Goal: Find specific page/section

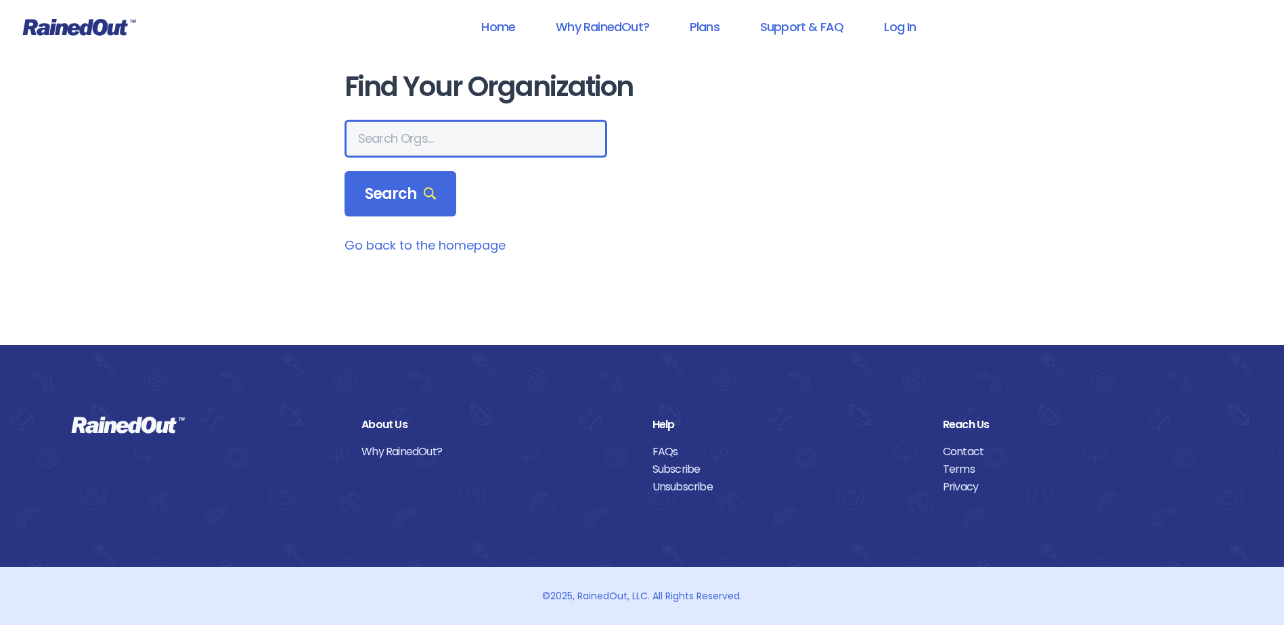
click at [412, 137] on input "text" at bounding box center [475, 139] width 263 height 38
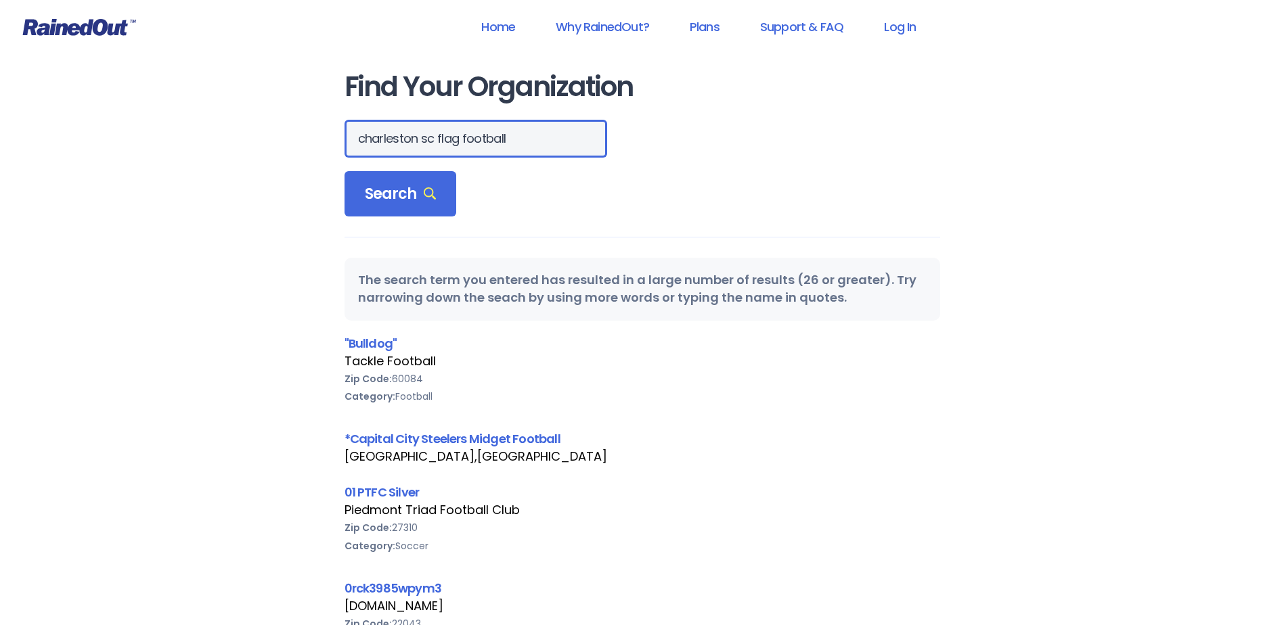
drag, startPoint x: 503, startPoint y: 134, endPoint x: 363, endPoint y: 135, distance: 140.1
click at [363, 135] on input "charleston sc flag football" at bounding box center [475, 139] width 263 height 38
type input "c"
type input "["
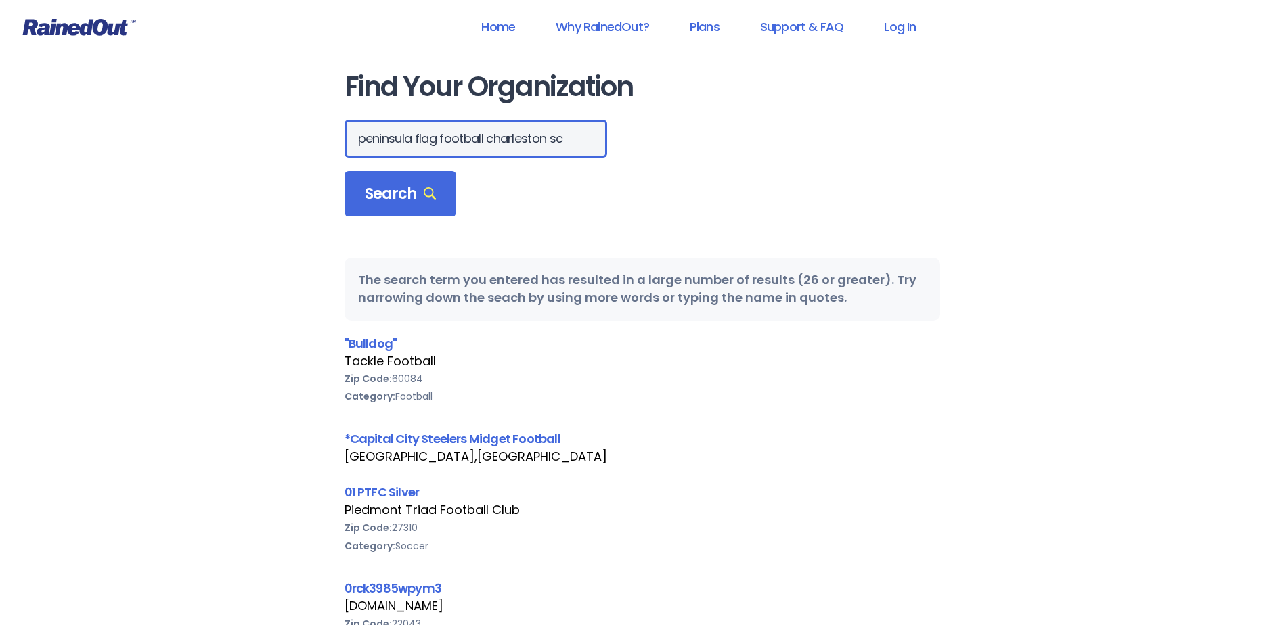
type input "peninsula flag football charleston sc"
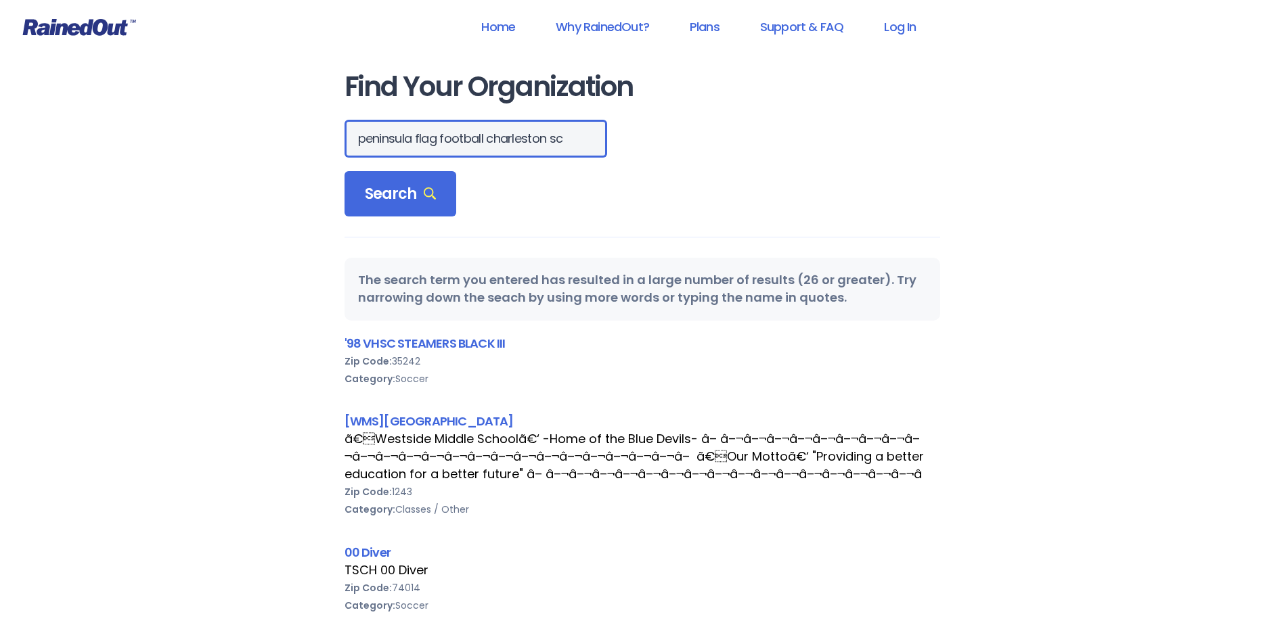
scroll to position [0, 0]
type input "29403"
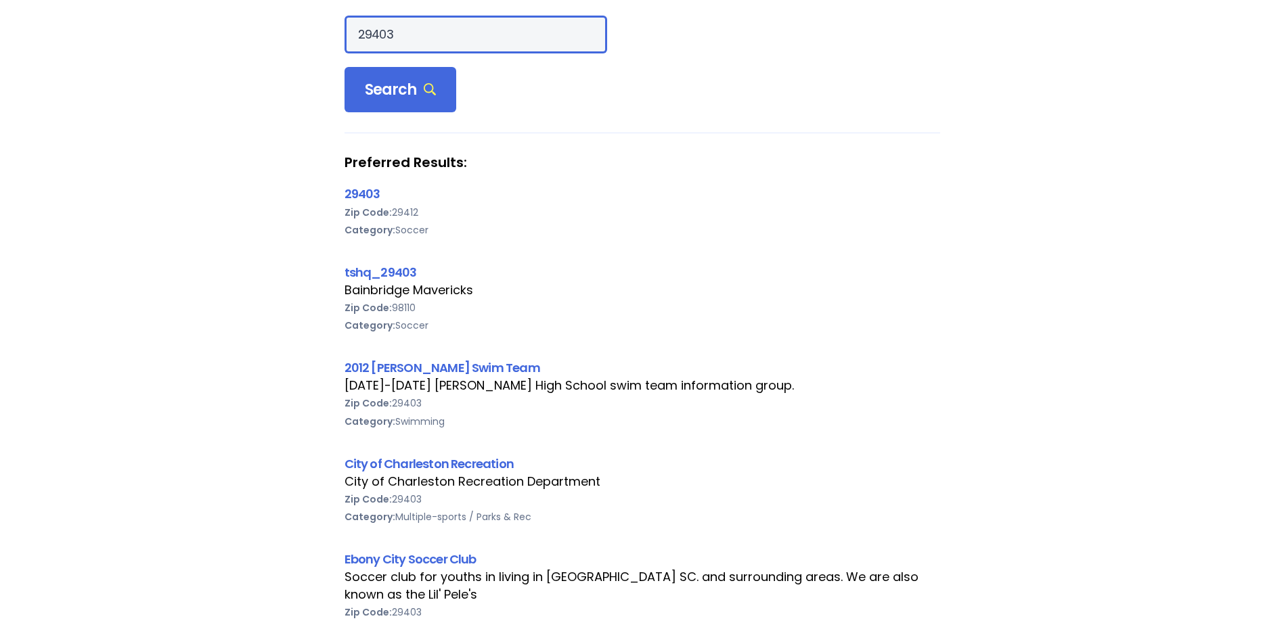
scroll to position [135, 0]
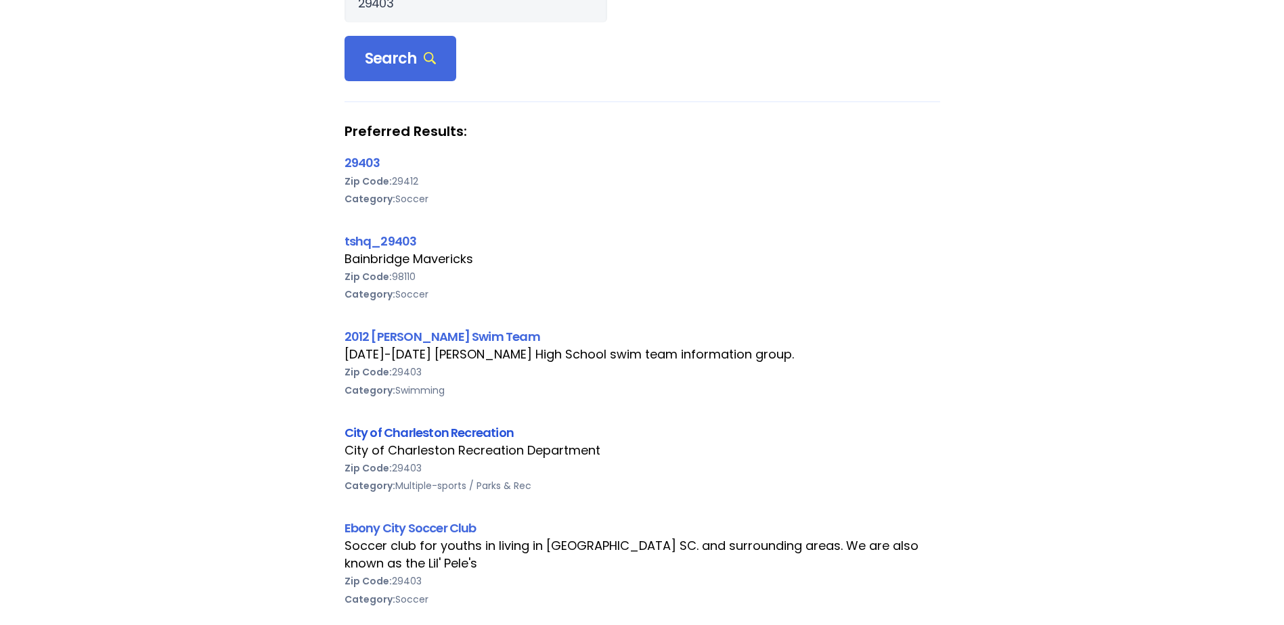
click at [407, 432] on link "City of Charleston Recreation" at bounding box center [429, 432] width 170 height 17
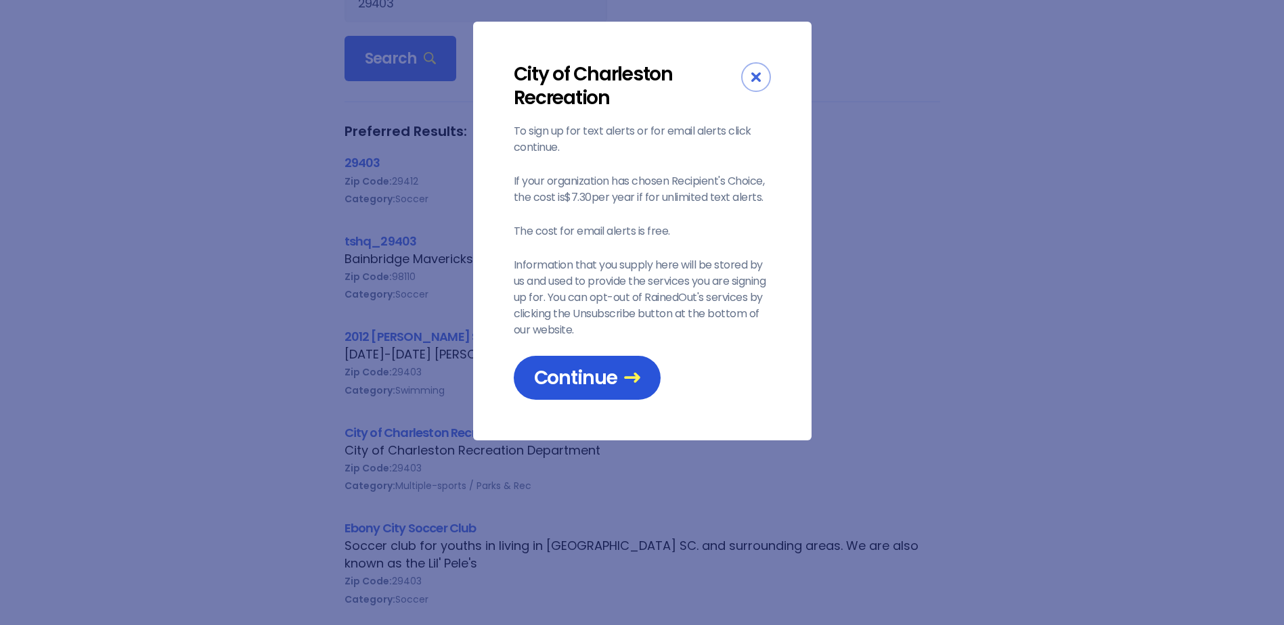
click at [552, 363] on link "Continue" at bounding box center [587, 378] width 147 height 44
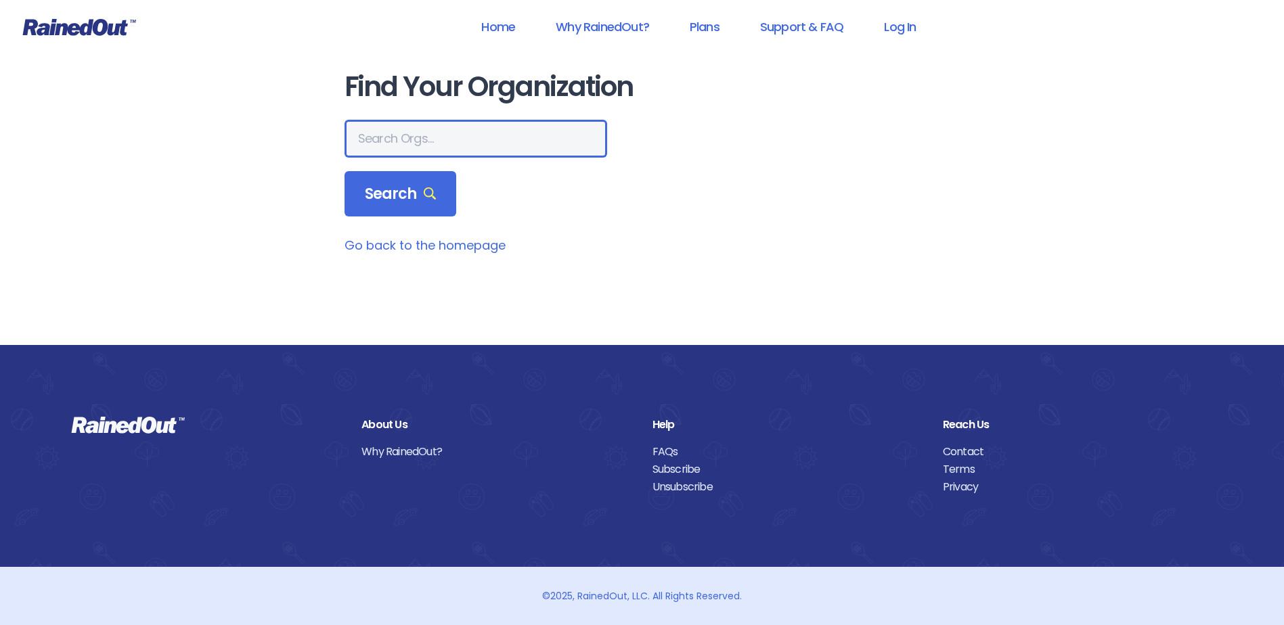
click at [400, 138] on input "text" at bounding box center [475, 139] width 263 height 38
type input "city of charleston"
